Goal: Task Accomplishment & Management: Manage account settings

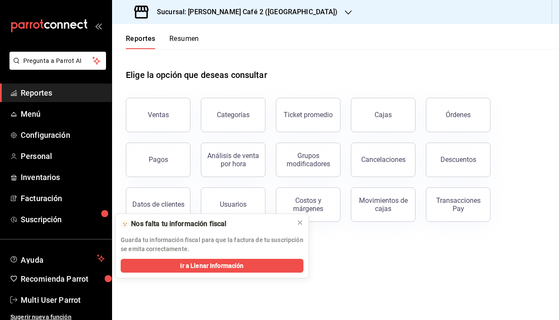
click at [185, 37] on button "Resumen" at bounding box center [184, 41] width 30 height 15
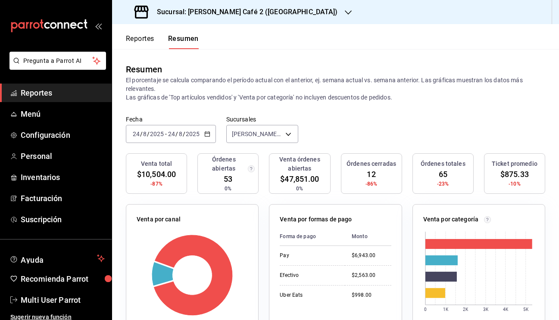
click at [358, 131] on div "Fecha 2025-08-24 24 / 8 / 2025 - 2025-08-24 24 / 8 / 2025 Sucursales Rocco Café…" at bounding box center [335, 134] width 447 height 38
click at [243, 12] on h3 "Sucursal: Rocco Café 2 (CANTABRIA)" at bounding box center [244, 12] width 188 height 10
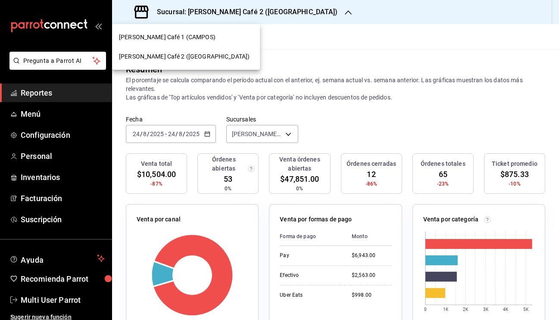
click at [174, 36] on span "Rocco Café 1 (CAMPOS)" at bounding box center [167, 37] width 96 height 9
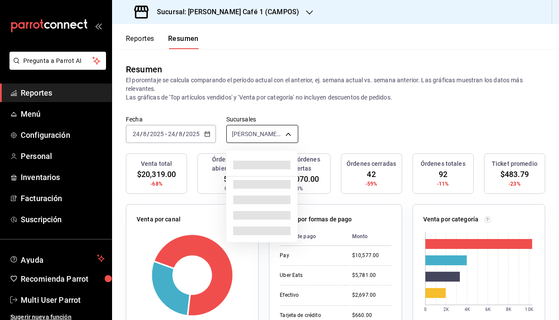
click at [265, 133] on body "Pregunta a Parrot AI Reportes Menú Configuración Personal Inventarios Facturaci…" at bounding box center [279, 160] width 559 height 320
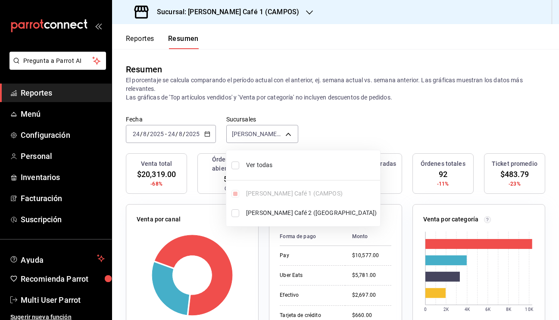
click at [235, 165] on input "checkbox" at bounding box center [235, 166] width 8 height 8
checkbox input "true"
type input "[object Object],[object Object]"
checkbox input "true"
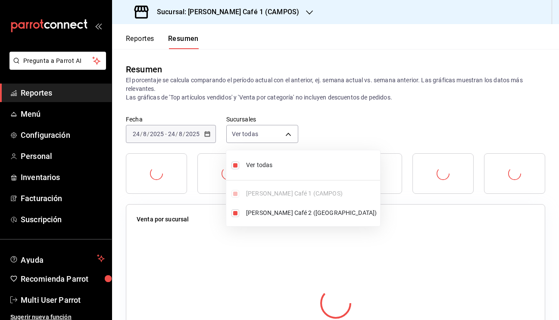
click at [343, 113] on div at bounding box center [279, 160] width 559 height 320
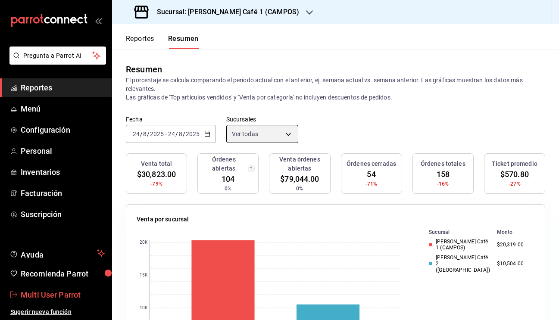
scroll to position [5, 0]
click at [57, 291] on span "Multi User Parrot" at bounding box center [63, 295] width 84 height 12
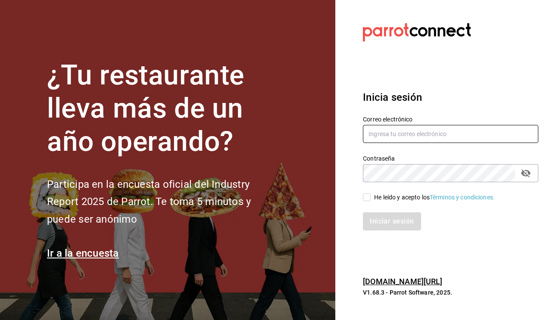
type input "mutliser@chilaquilazzos.com"
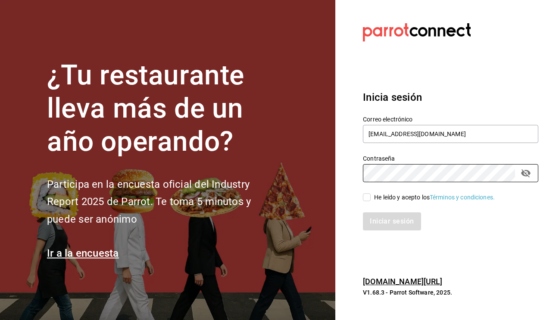
click at [367, 196] on input "He leído y acepto los Términos y condiciones." at bounding box center [367, 197] width 8 height 8
checkbox input "true"
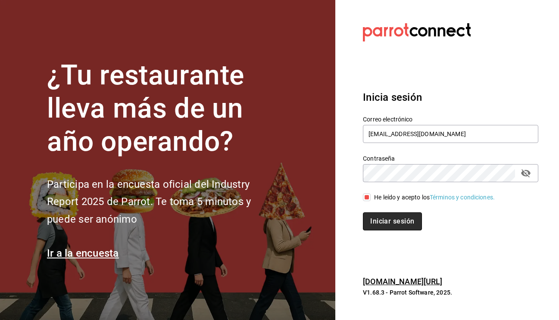
click at [381, 215] on button "Iniciar sesión" at bounding box center [392, 221] width 59 height 18
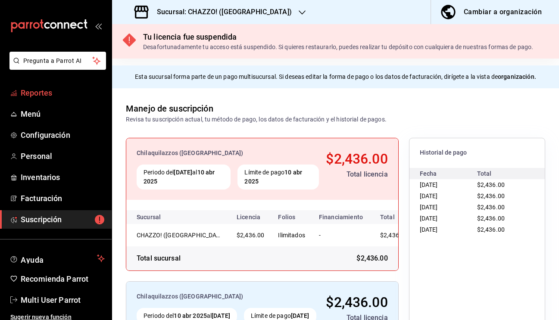
click at [41, 95] on span "Reportes" at bounding box center [63, 93] width 84 height 12
click at [225, 7] on h3 "Sucursal: CHAZZO! (SAN MARCOS)" at bounding box center [221, 12] width 142 height 10
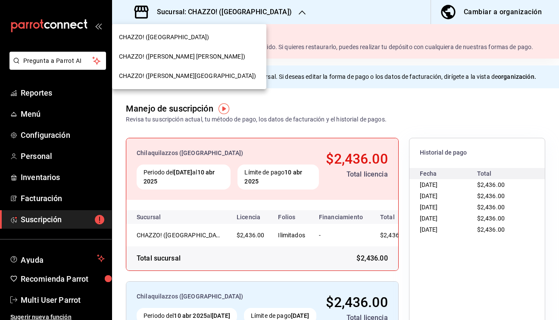
click at [189, 60] on span "CHAZZO! (VICENTE GUERRERO)" at bounding box center [182, 56] width 126 height 9
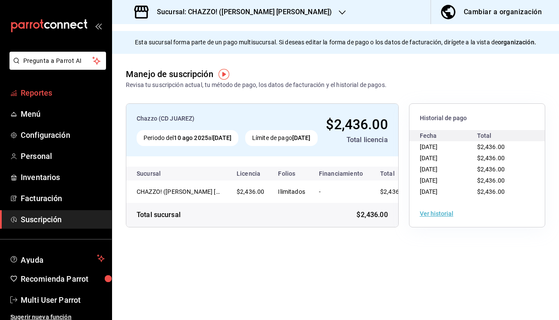
click at [50, 93] on span "Reportes" at bounding box center [63, 93] width 84 height 12
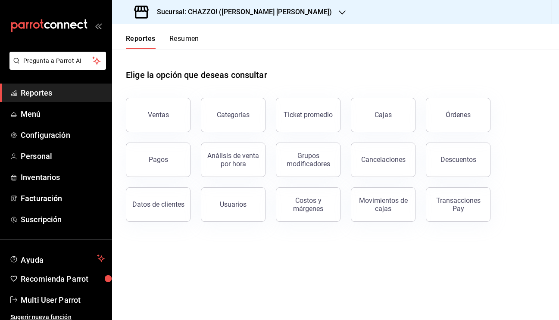
click at [177, 40] on button "Resumen" at bounding box center [184, 41] width 30 height 15
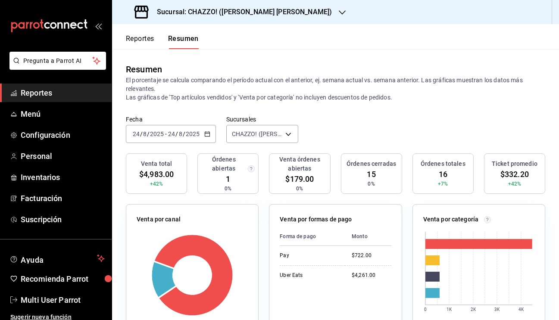
click at [239, 10] on h3 "Sucursal: CHAZZO! (VICENTE GUERRERO)" at bounding box center [241, 12] width 182 height 10
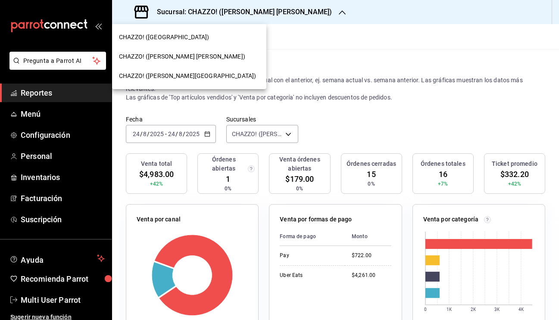
click at [183, 77] on span "CHAZZO! (VALLE DEL SOL)" at bounding box center [187, 76] width 137 height 9
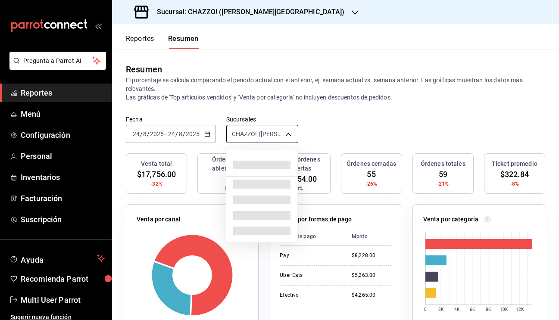
click at [263, 134] on body "Pregunta a Parrot AI Reportes Menú Configuración Personal Inventarios Facturaci…" at bounding box center [279, 160] width 559 height 320
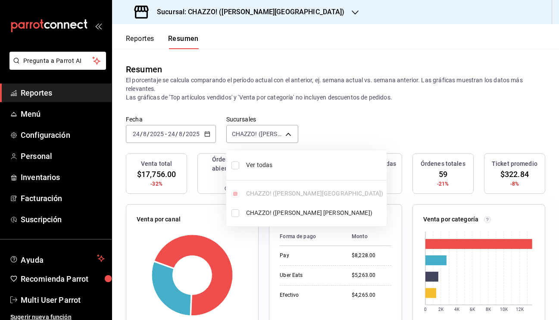
click at [232, 168] on input "checkbox" at bounding box center [235, 166] width 8 height 8
checkbox input "true"
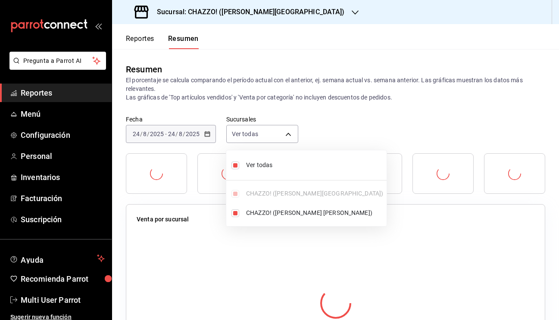
type input "[object Object],[object Object]"
checkbox input "true"
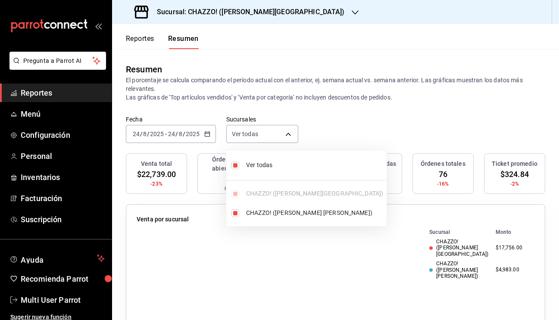
click at [368, 100] on div at bounding box center [279, 160] width 559 height 320
